Goal: Transaction & Acquisition: Purchase product/service

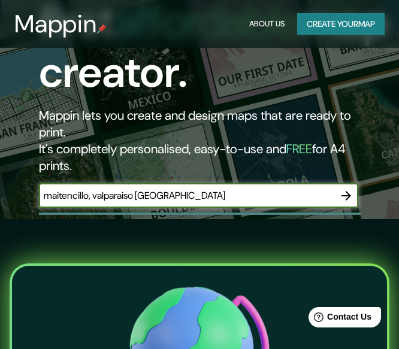
type input "maitencillo, valparaiso [GEOGRAPHIC_DATA]"
click at [340, 189] on icon "button" at bounding box center [346, 196] width 14 height 14
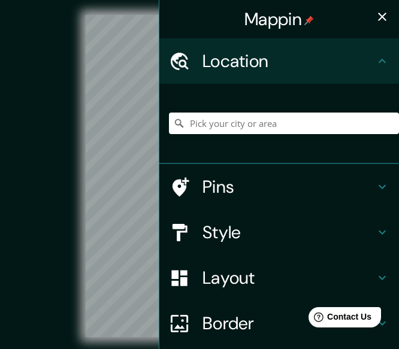
click at [375, 14] on icon "button" at bounding box center [382, 17] width 14 height 14
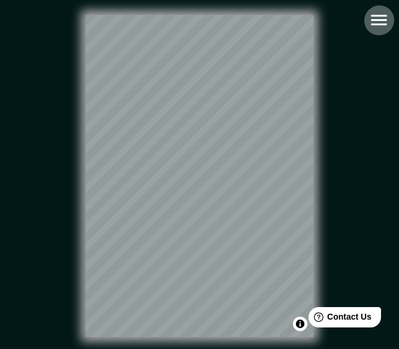
click at [374, 14] on icon "button" at bounding box center [379, 20] width 21 height 21
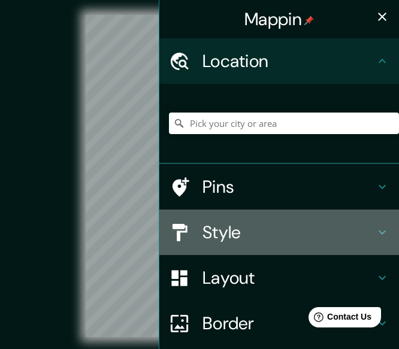
click at [234, 233] on h4 "Style" at bounding box center [289, 233] width 173 height 22
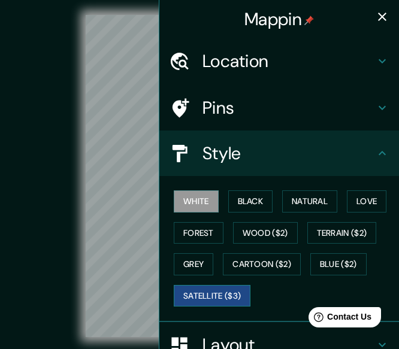
click at [176, 303] on button "Satellite ($3)" at bounding box center [212, 296] width 77 height 22
click at [375, 16] on icon "button" at bounding box center [382, 17] width 14 height 14
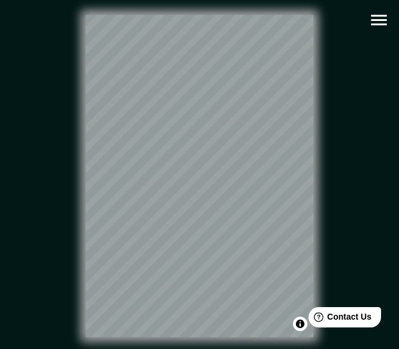
click at [386, 17] on icon "button" at bounding box center [379, 20] width 21 height 21
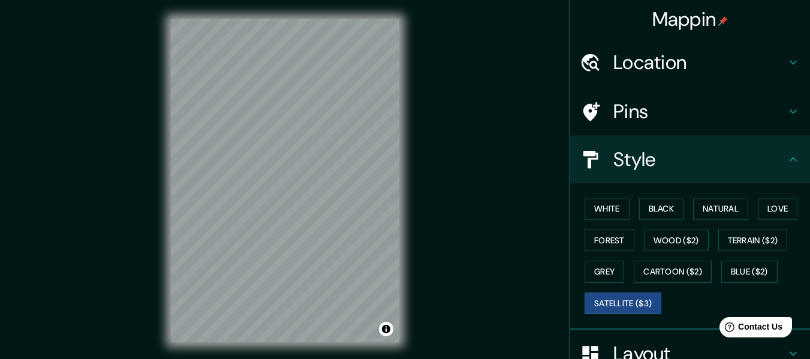
click at [399, 54] on h4 "Location" at bounding box center [699, 62] width 173 height 24
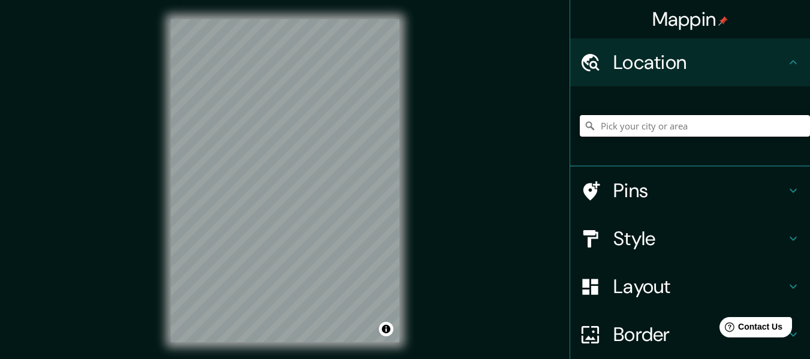
click at [399, 127] on input "Pick your city or area" at bounding box center [695, 126] width 230 height 22
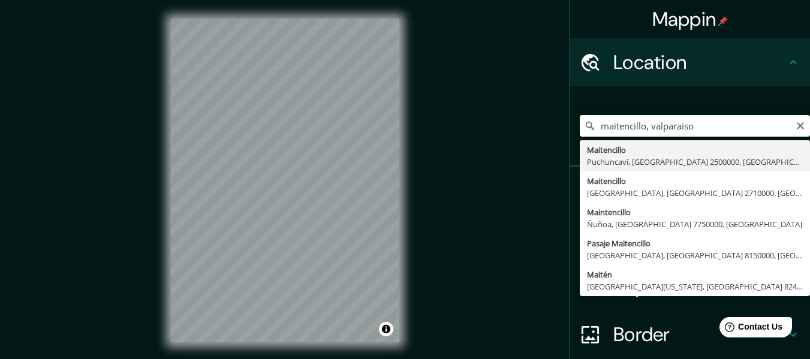
type input "Maitencillo, [GEOGRAPHIC_DATA], [GEOGRAPHIC_DATA] 2500000, [GEOGRAPHIC_DATA]"
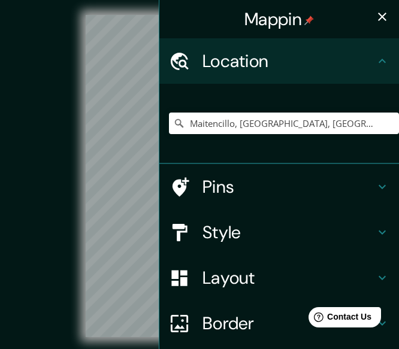
click at [375, 12] on icon "button" at bounding box center [382, 17] width 14 height 14
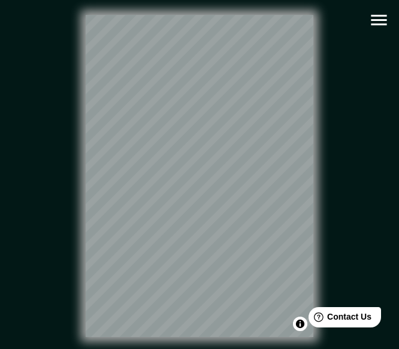
click at [386, 18] on icon "button" at bounding box center [379, 20] width 21 height 21
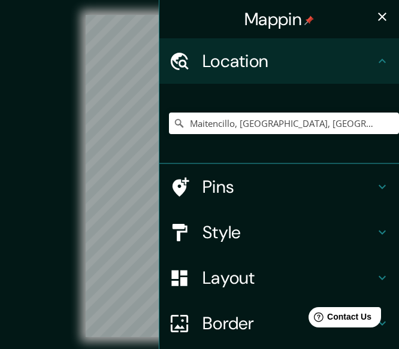
click at [247, 178] on h4 "Pins" at bounding box center [289, 187] width 173 height 22
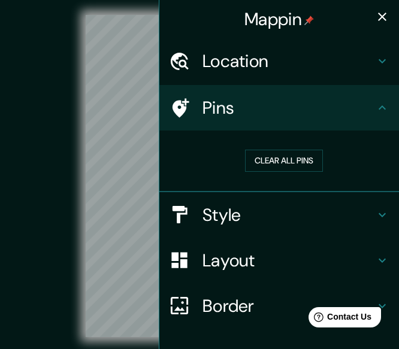
click at [228, 211] on h4 "Style" at bounding box center [289, 215] width 173 height 22
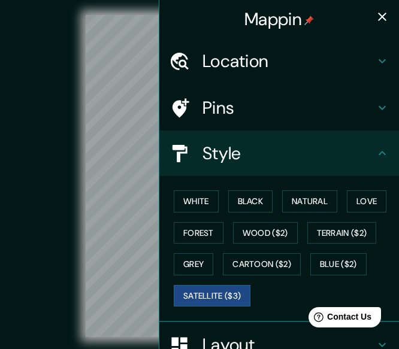
click at [216, 200] on div "White Black Natural Love Forest Wood ($2) Terrain ($2) Grey Cartoon ($2) Blue (…" at bounding box center [284, 249] width 230 height 126
click at [204, 200] on button "White" at bounding box center [196, 202] width 45 height 22
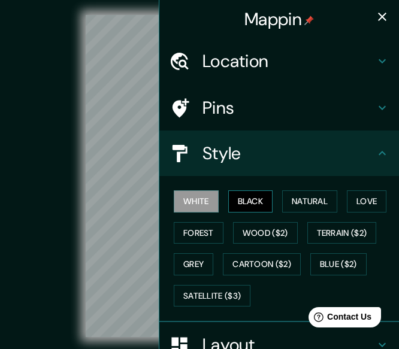
click at [240, 197] on button "Black" at bounding box center [250, 202] width 45 height 22
click at [110, 133] on div at bounding box center [112, 128] width 10 height 10
click at [375, 16] on icon "button" at bounding box center [382, 17] width 14 height 14
